Goal: Book appointment/travel/reservation

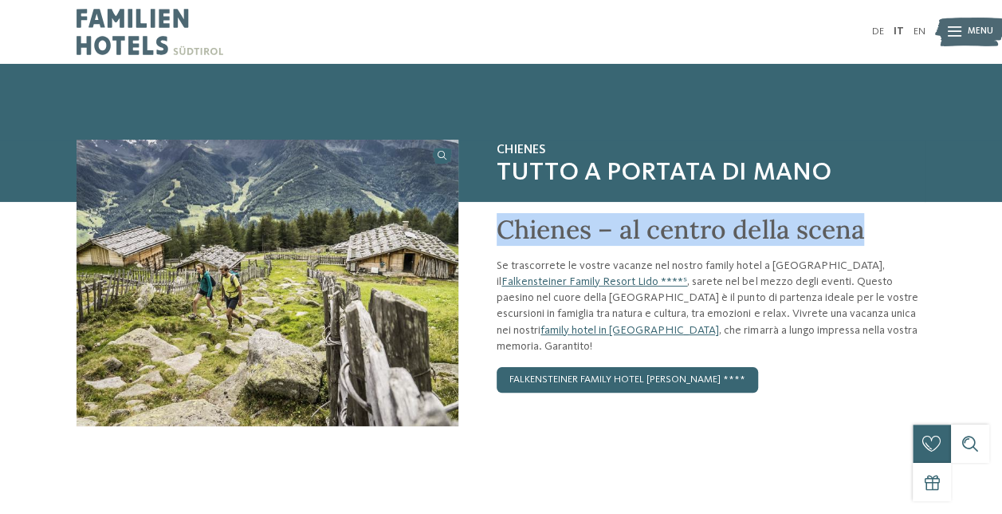
drag, startPoint x: 486, startPoint y: 228, endPoint x: 924, endPoint y: 223, distance: 437.9
click at [924, 223] on div "Chienes – al centro della scena Se trascorrete le vostre vacanze nel nostro fam…" at bounding box center [692, 345] width 467 height 286
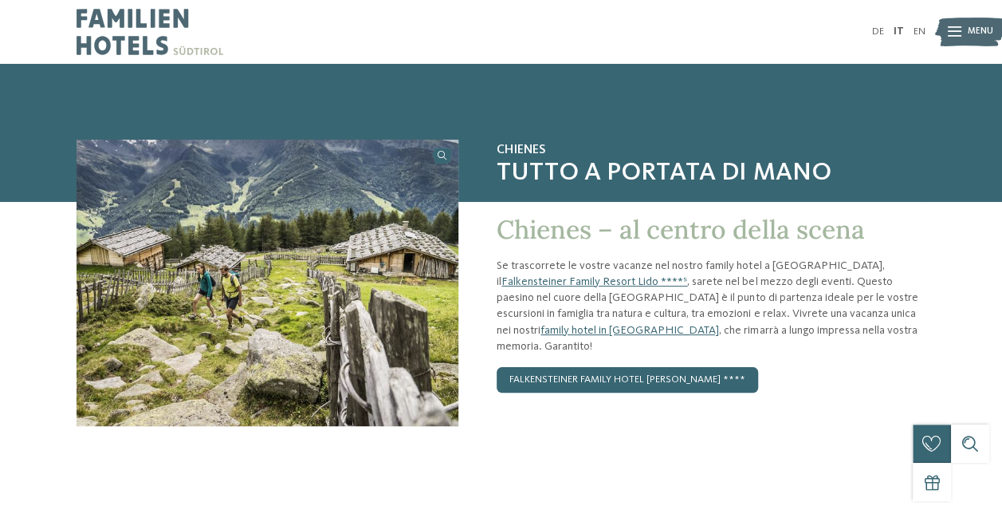
drag, startPoint x: 924, startPoint y: 223, endPoint x: 979, endPoint y: 264, distance: 68.4
click at [979, 264] on div "Chienes Tutto a portata di mano Chienes – al centro della scena Se trascorrete …" at bounding box center [501, 314] width 1002 height 349
click at [687, 276] on link "Falkensteiner Family Resort Lido ****ˢ" at bounding box center [595, 281] width 186 height 11
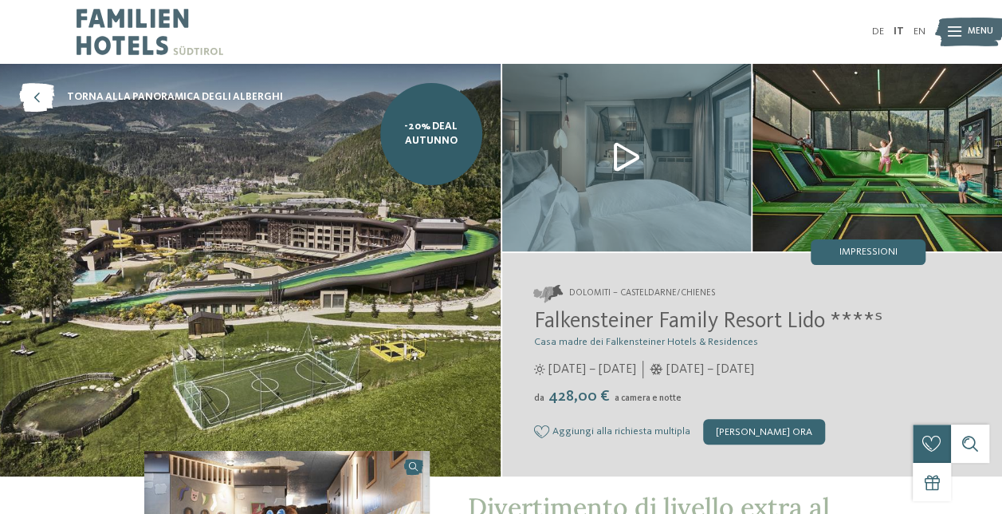
click at [964, 30] on img at bounding box center [970, 31] width 70 height 35
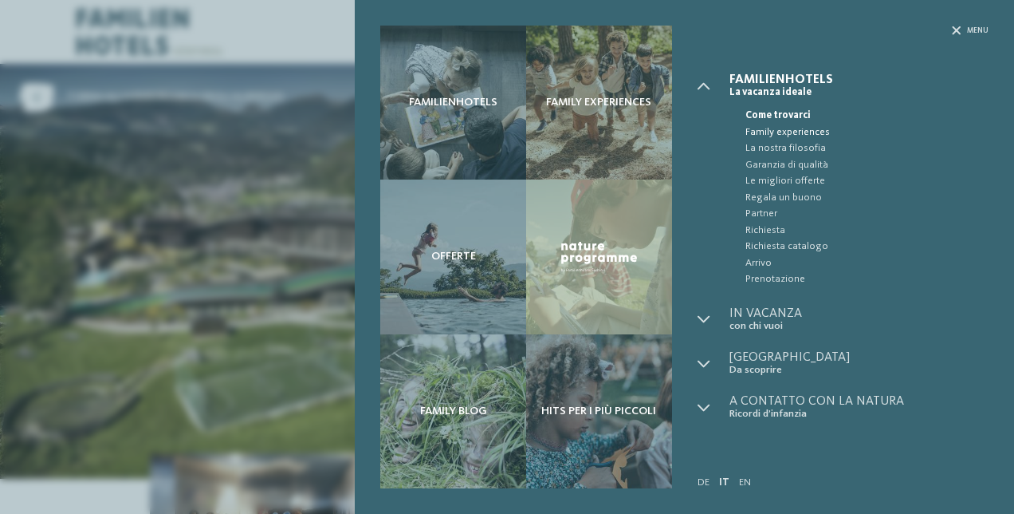
click at [788, 126] on span "Family experiences" at bounding box center [867, 132] width 243 height 16
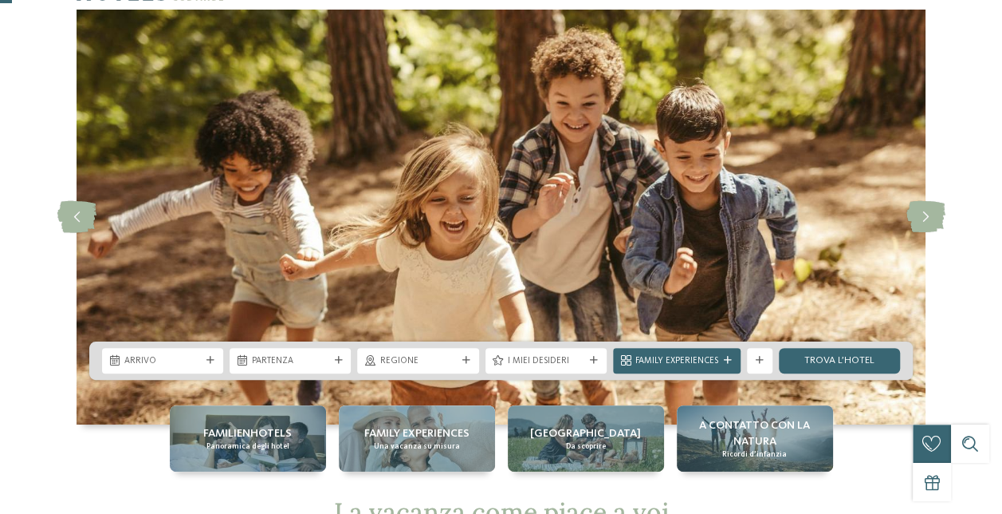
scroll to position [80, 0]
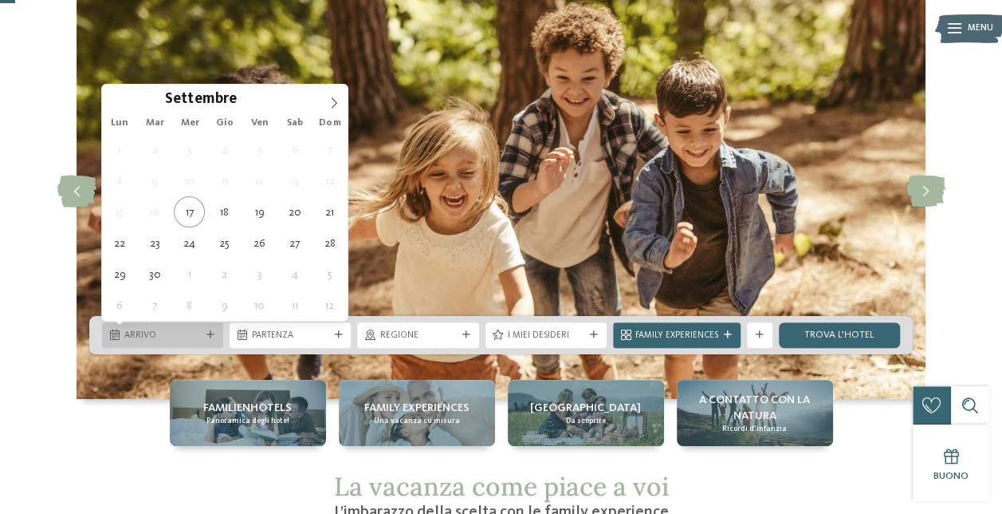
click at [196, 329] on span "Arrivo" at bounding box center [162, 335] width 77 height 13
click at [335, 103] on icon at bounding box center [334, 102] width 11 height 11
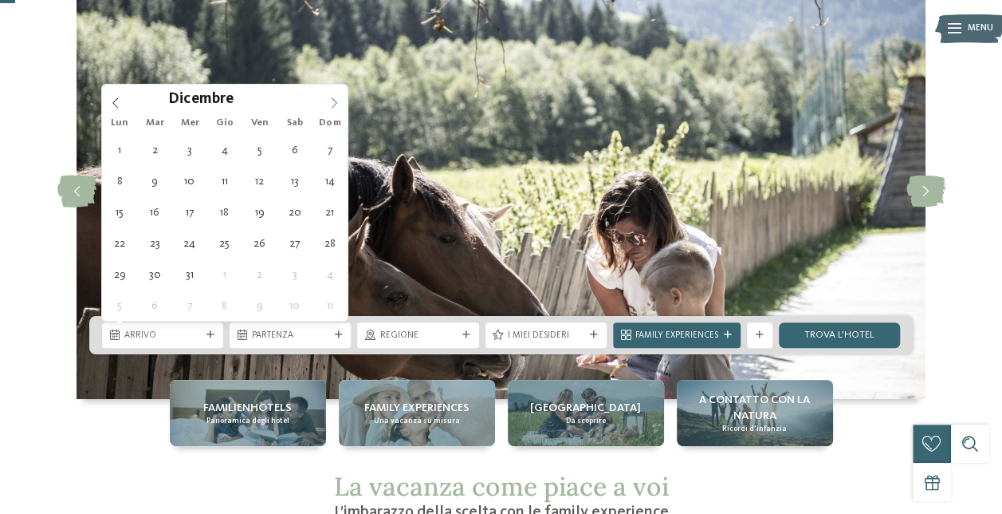
click at [333, 107] on icon at bounding box center [334, 102] width 11 height 11
type input "****"
click at [108, 100] on span at bounding box center [115, 98] width 27 height 27
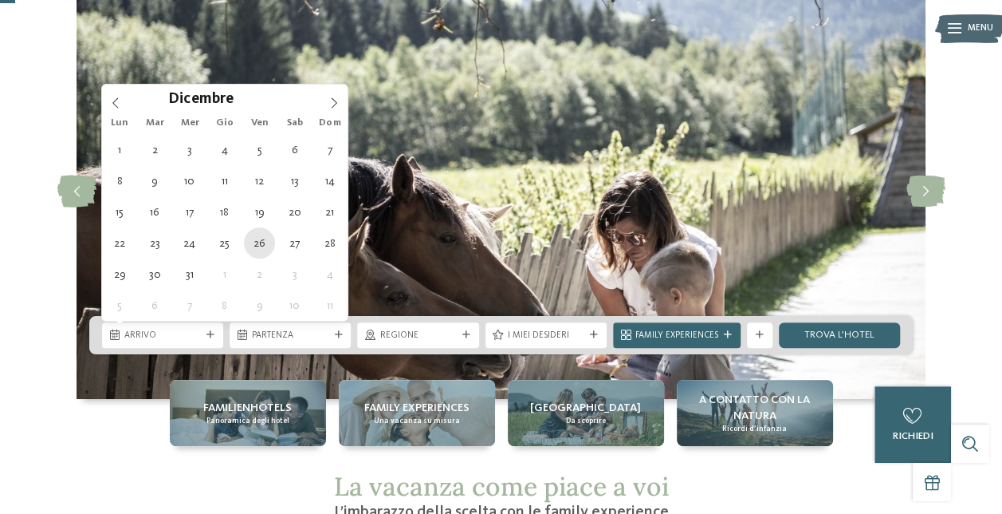
type div "26.12.2025"
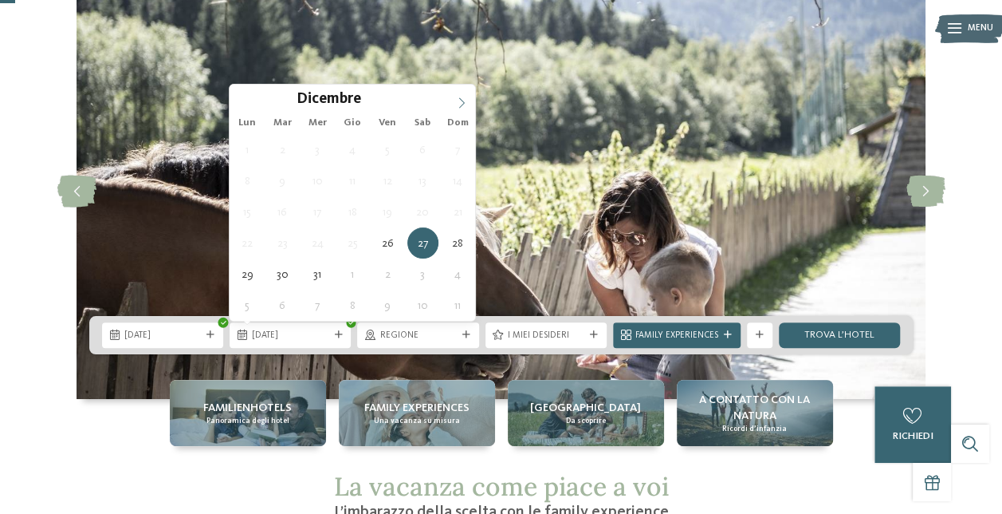
type input "****"
click at [464, 100] on icon at bounding box center [461, 102] width 11 height 11
type div "02.01.2026"
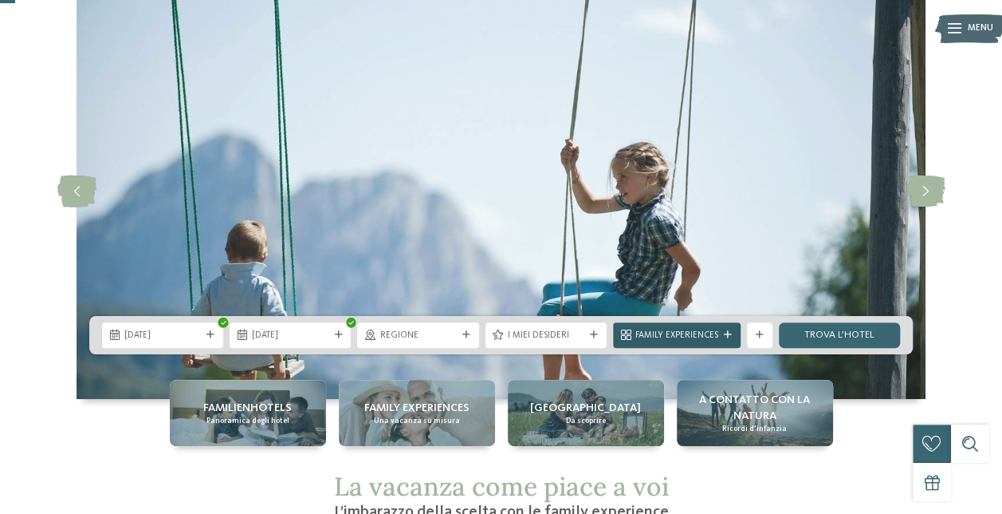
click at [700, 330] on span "Family Experiences" at bounding box center [677, 335] width 83 height 13
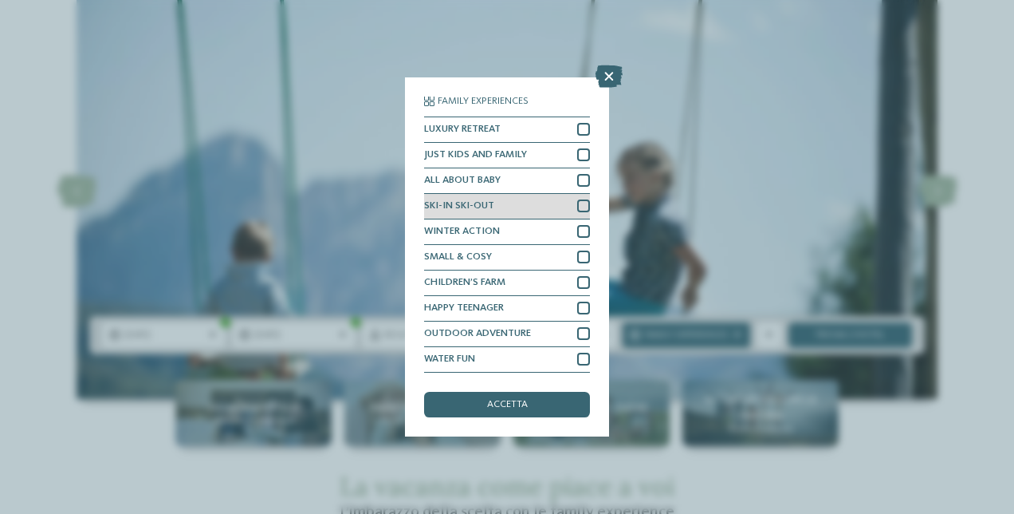
click at [586, 205] on div at bounding box center [583, 205] width 13 height 13
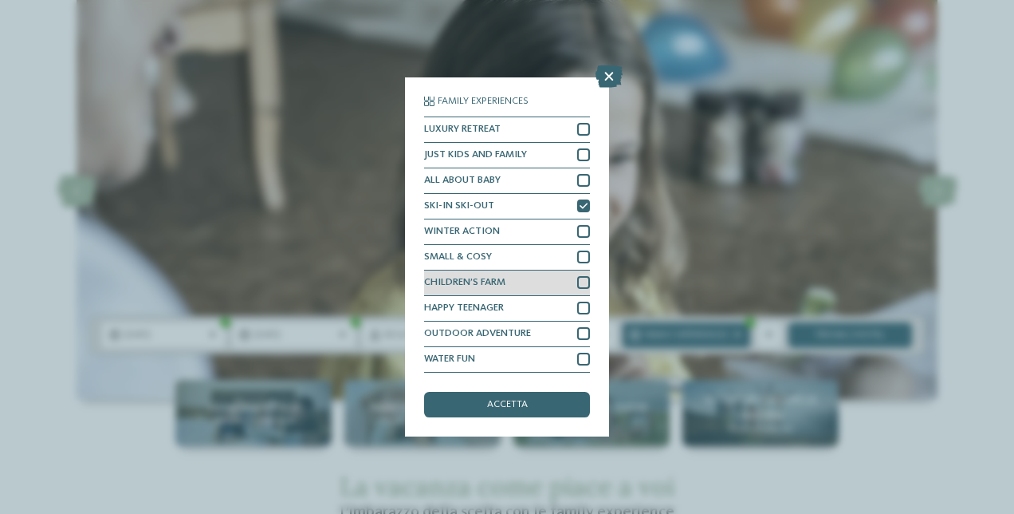
click at [585, 282] on div at bounding box center [583, 282] width 13 height 13
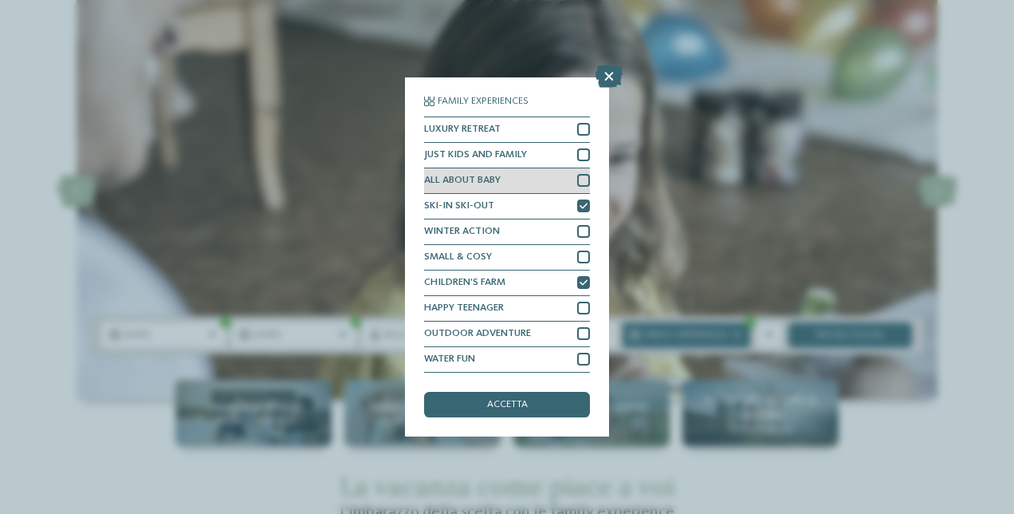
click at [585, 179] on div at bounding box center [583, 180] width 13 height 13
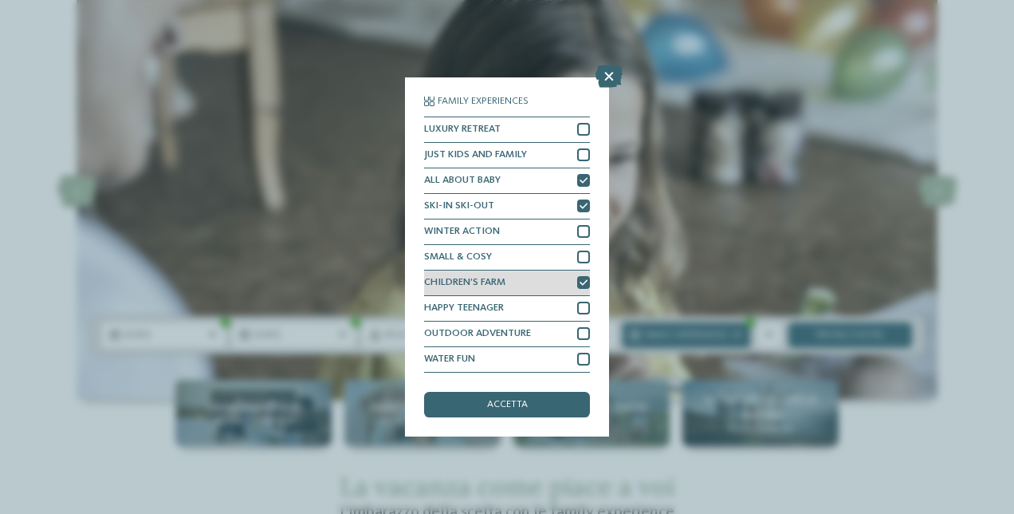
click at [584, 278] on div at bounding box center [583, 282] width 13 height 13
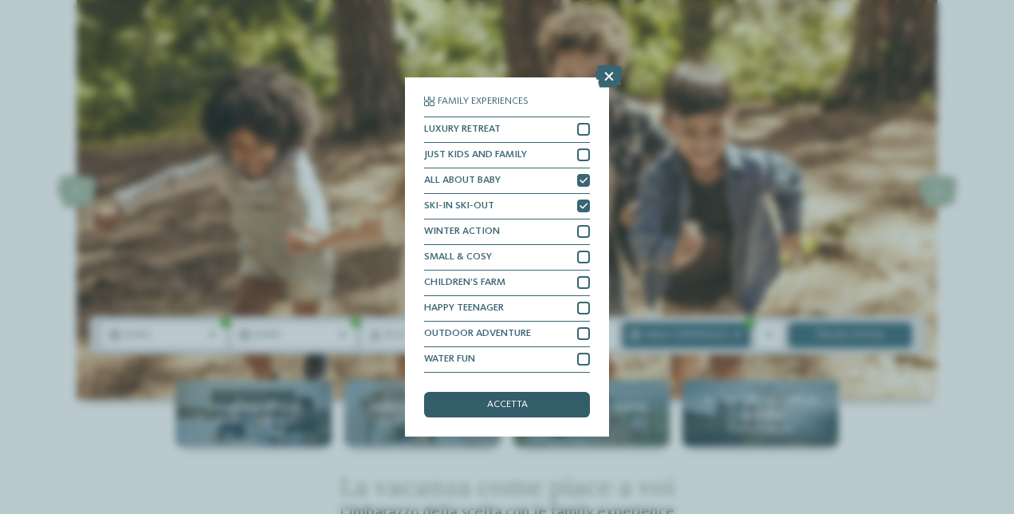
click at [552, 401] on div "accetta" at bounding box center [507, 405] width 166 height 26
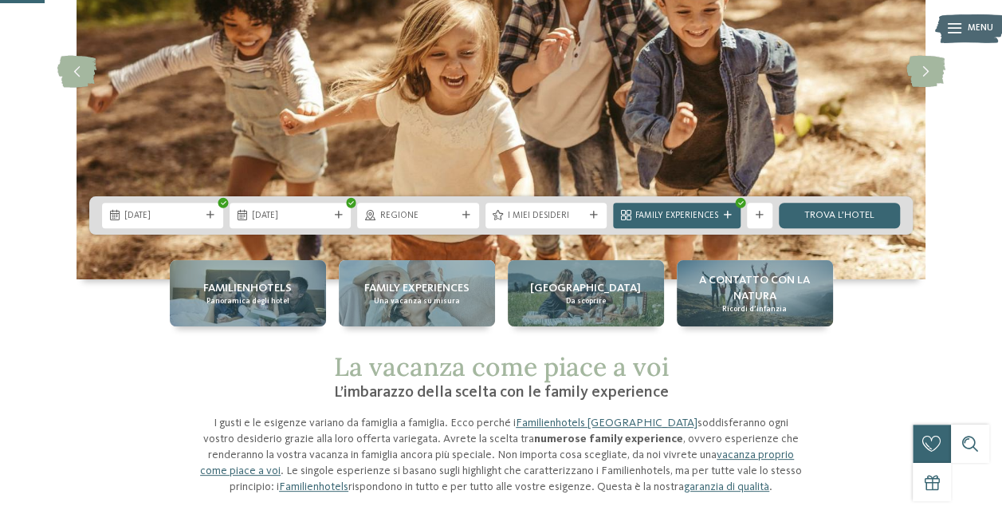
scroll to position [239, 0]
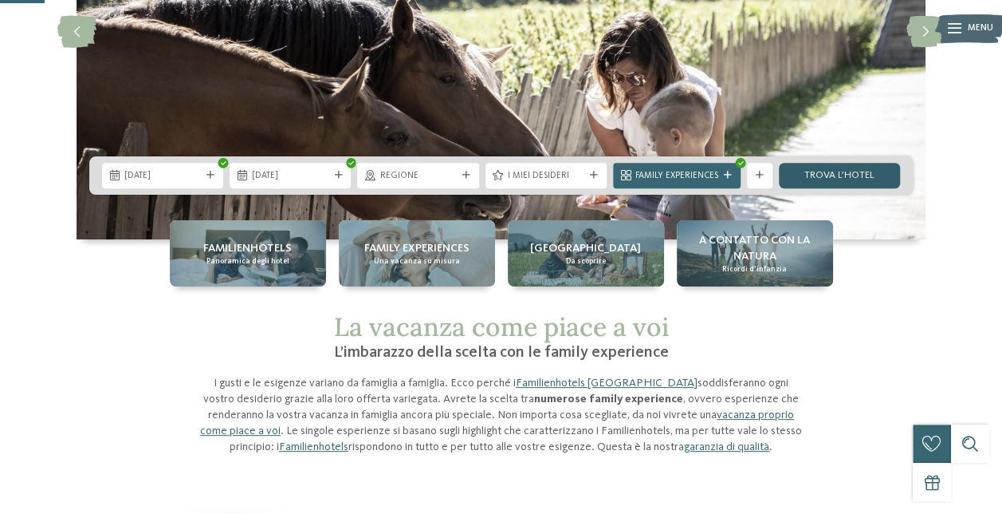
click at [828, 171] on link "trova l’hotel" at bounding box center [839, 176] width 121 height 26
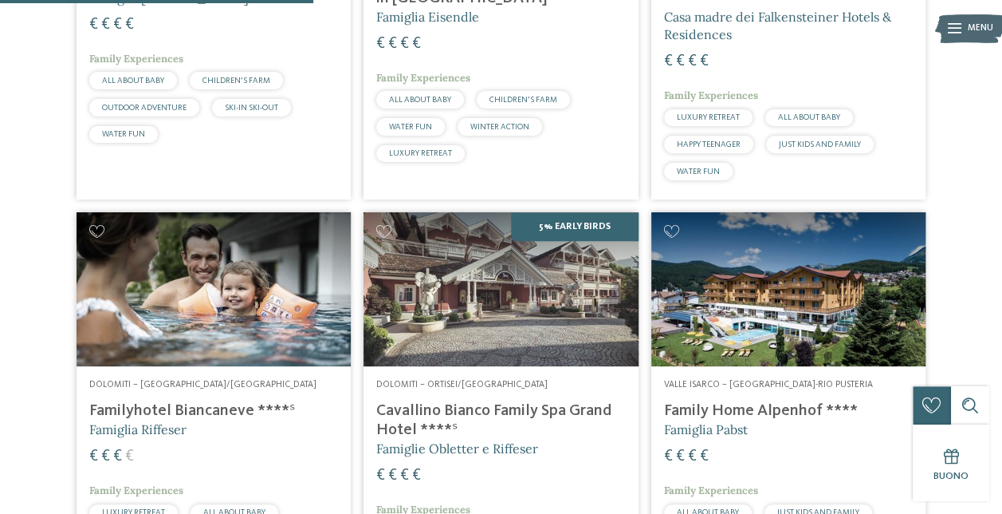
scroll to position [872, 0]
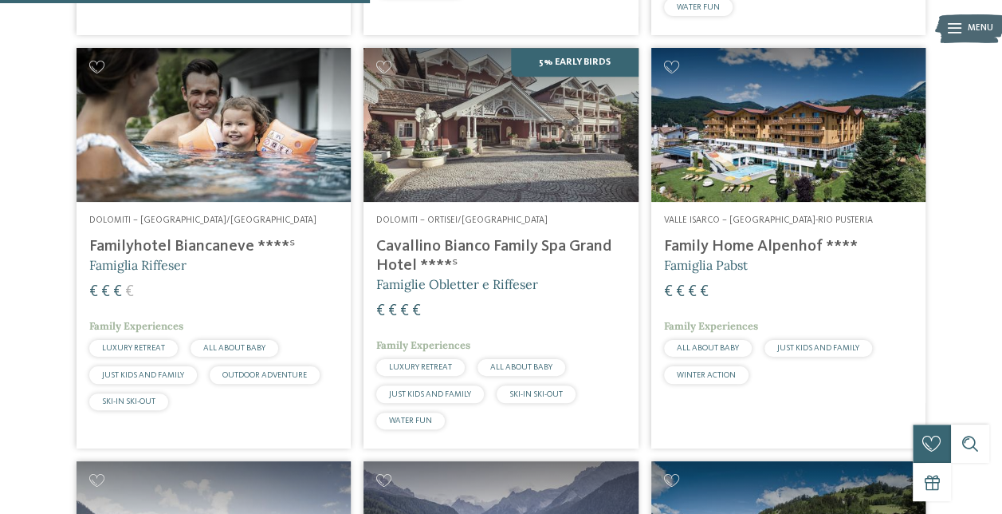
click at [172, 239] on h4 "Familyhotel Biancaneve ****ˢ" at bounding box center [213, 246] width 249 height 19
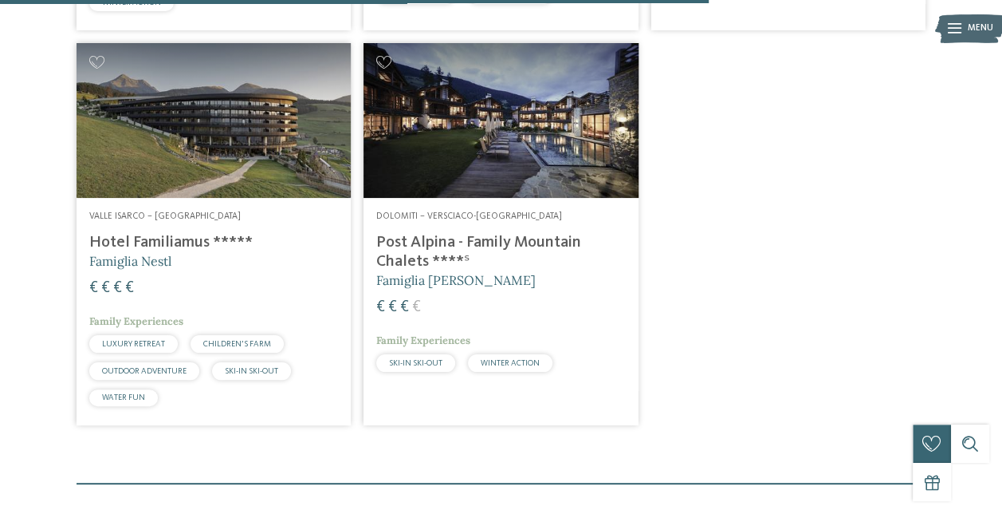
scroll to position [1670, 0]
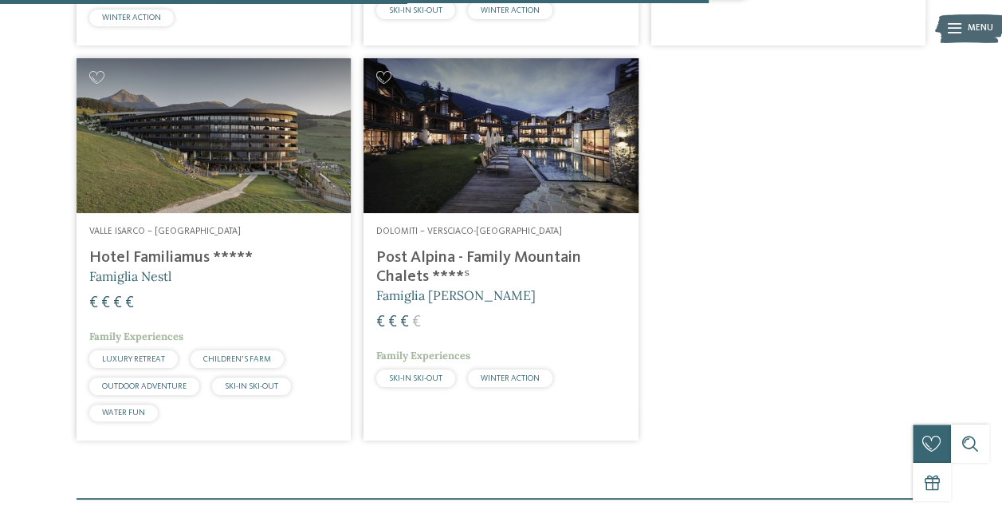
click at [501, 257] on h4 "Post Alpina - Family Mountain Chalets ****ˢ" at bounding box center [500, 267] width 249 height 38
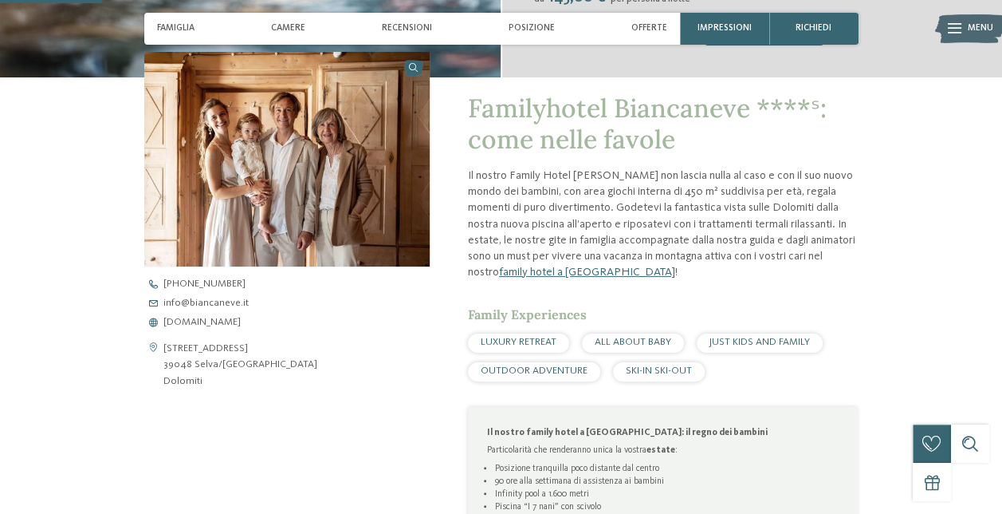
scroll to position [239, 0]
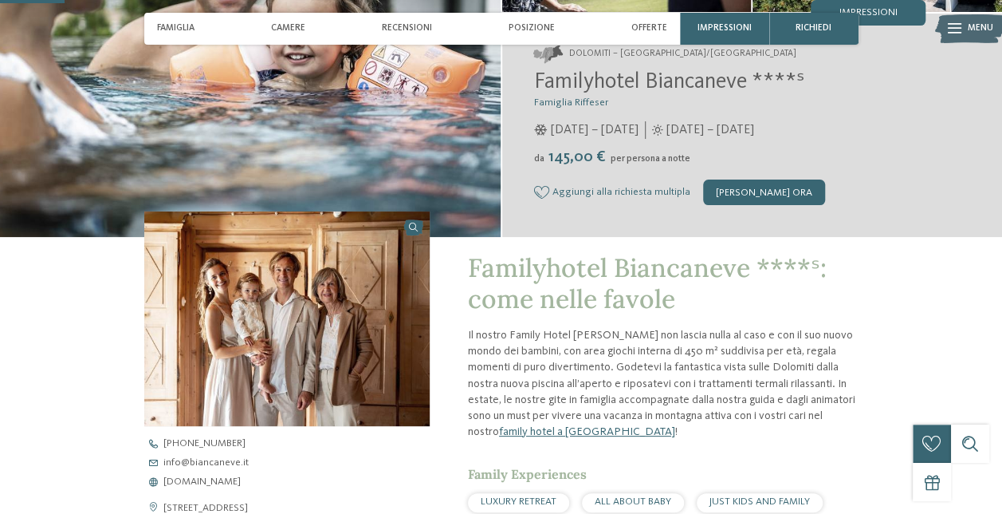
click at [203, 33] on div "Famiglia Camere Recensioni Posizione Offerte" at bounding box center [412, 29] width 523 height 32
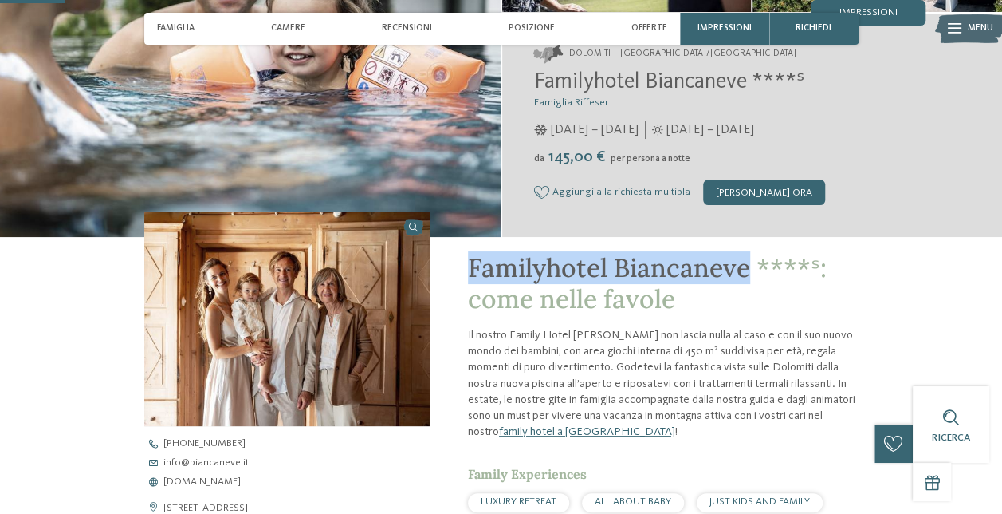
drag, startPoint x: 460, startPoint y: 270, endPoint x: 746, endPoint y: 274, distance: 286.3
drag, startPoint x: 746, startPoint y: 274, endPoint x: 659, endPoint y: 267, distance: 88.0
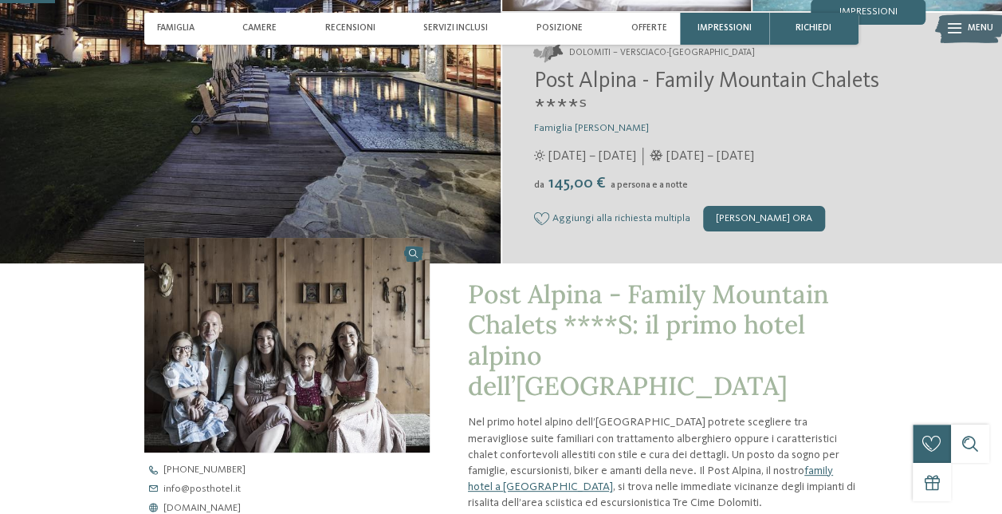
scroll to position [239, 0]
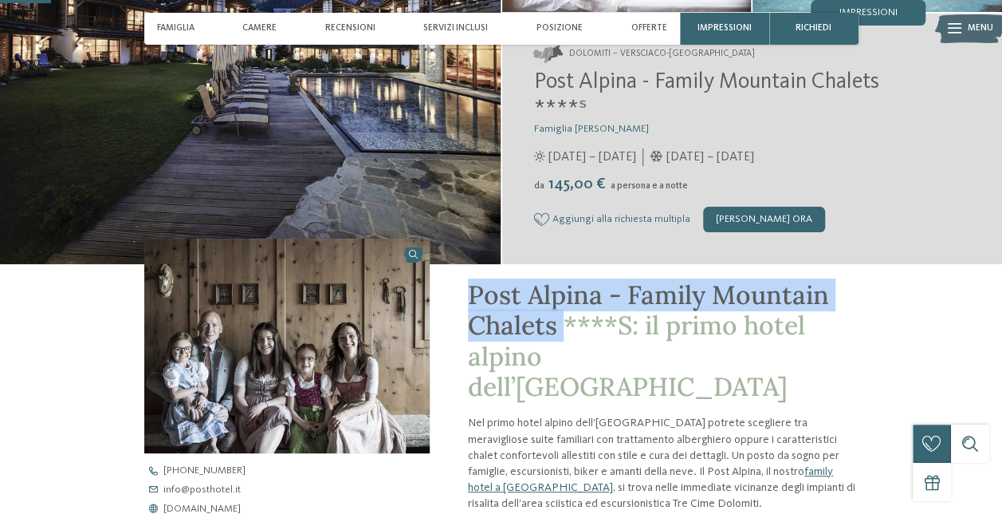
drag, startPoint x: 452, startPoint y: 283, endPoint x: 561, endPoint y: 328, distance: 118.0
drag, startPoint x: 561, startPoint y: 328, endPoint x: 542, endPoint y: 324, distance: 19.6
copy span "Post Alpina - Family Mountain Chalets"
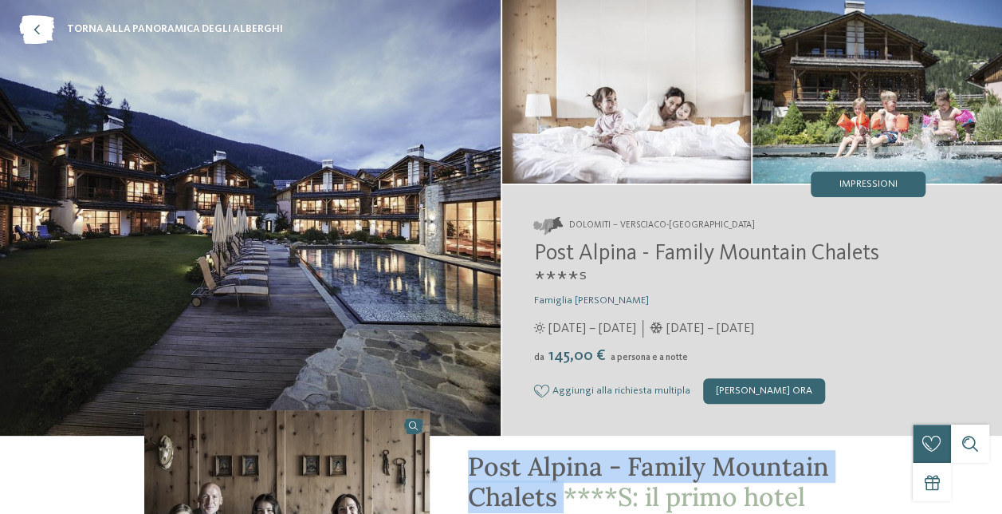
scroll to position [0, 0]
